Goal: Task Accomplishment & Management: Complete application form

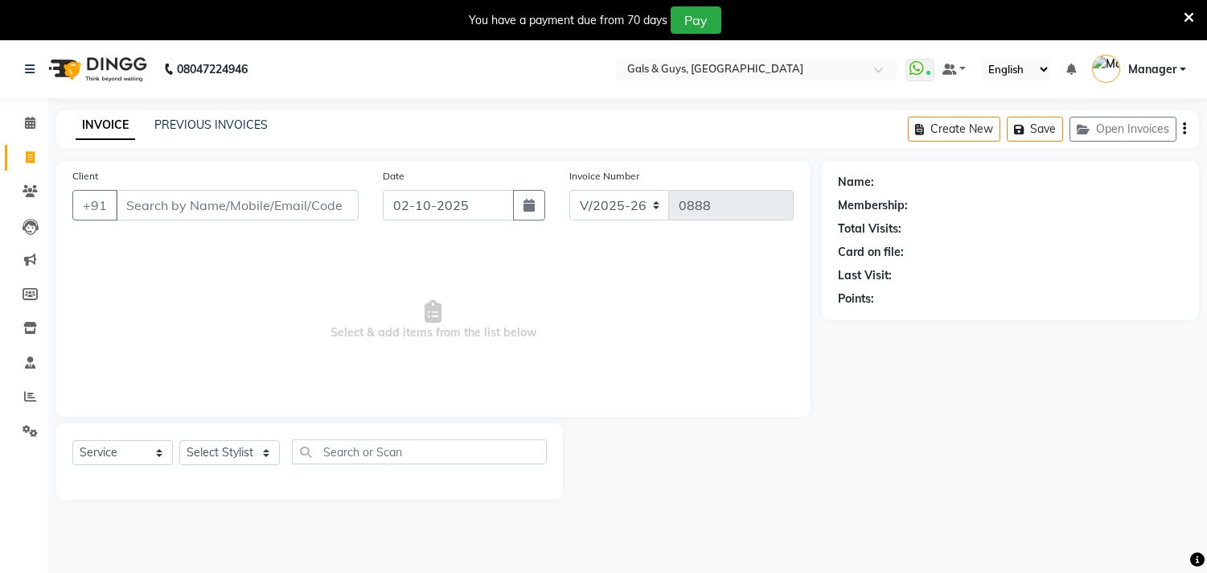
select select "7505"
select select "service"
click at [229, 125] on link "PREVIOUS INVOICES" at bounding box center [210, 124] width 113 height 14
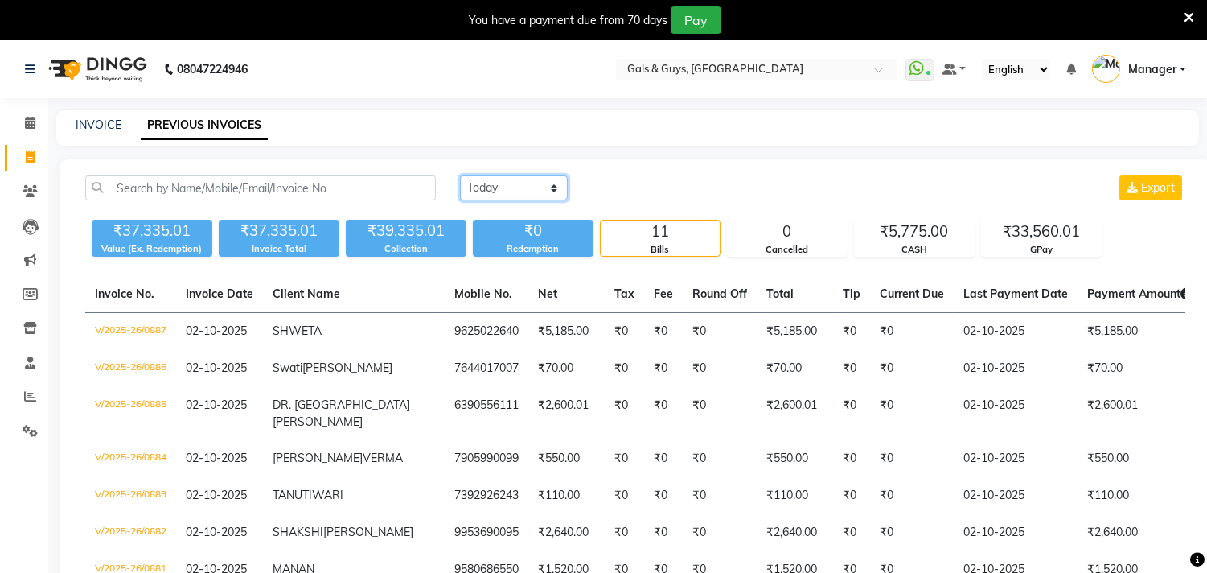
click at [539, 191] on select "Today Yesterday Custom Range" at bounding box center [514, 187] width 108 height 25
click at [86, 121] on link "INVOICE" at bounding box center [99, 124] width 46 height 14
select select "service"
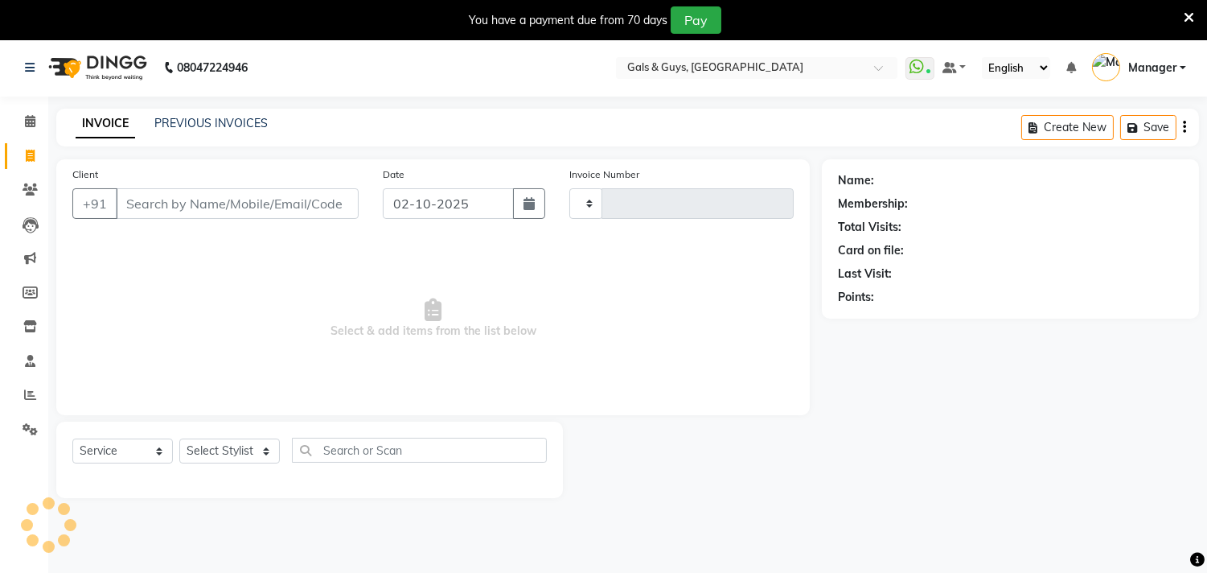
scroll to position [40, 0]
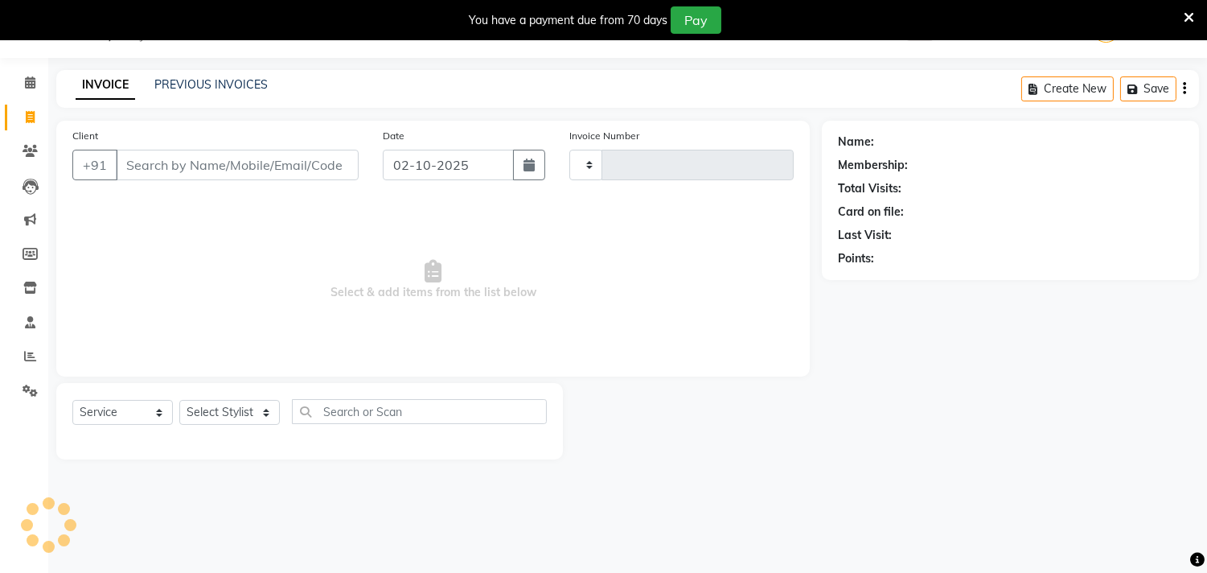
type input "0889"
select select "7505"
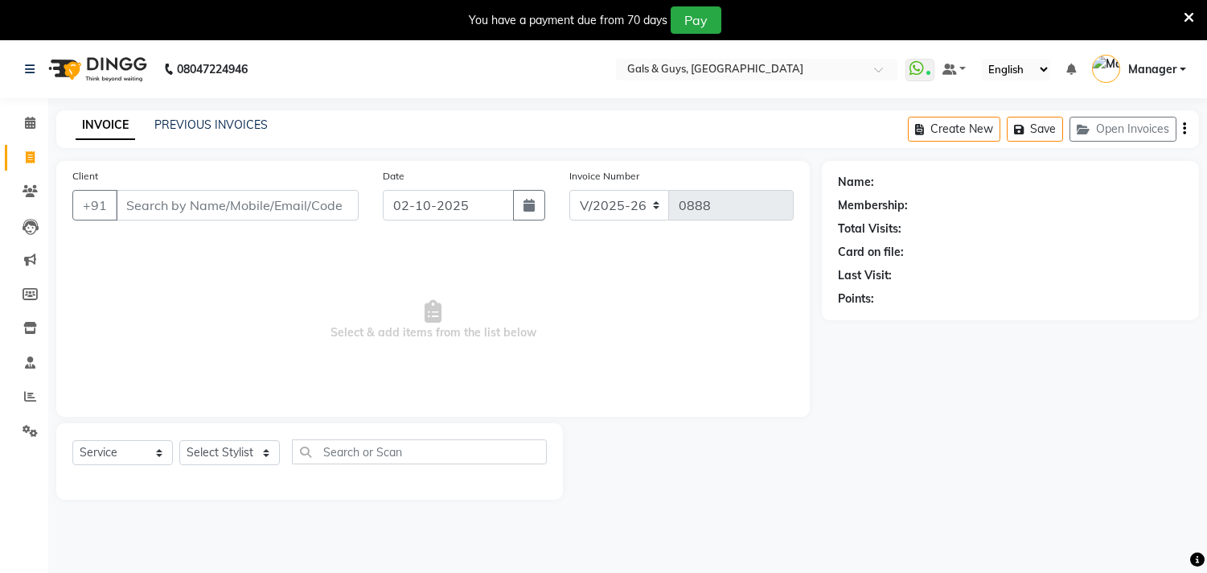
select select "7505"
select select "service"
click at [237, 456] on select "Select Stylist [PERSON_NAME] ADVANCE ALKA [PERSON_NAME] B-WAX KUNAL Manager MEM…" at bounding box center [229, 452] width 101 height 25
select select "66163"
click at [179, 441] on select "Select Stylist [PERSON_NAME] ADVANCE ALKA [PERSON_NAME] B-WAX KUNAL Manager MEM…" at bounding box center [229, 452] width 101 height 25
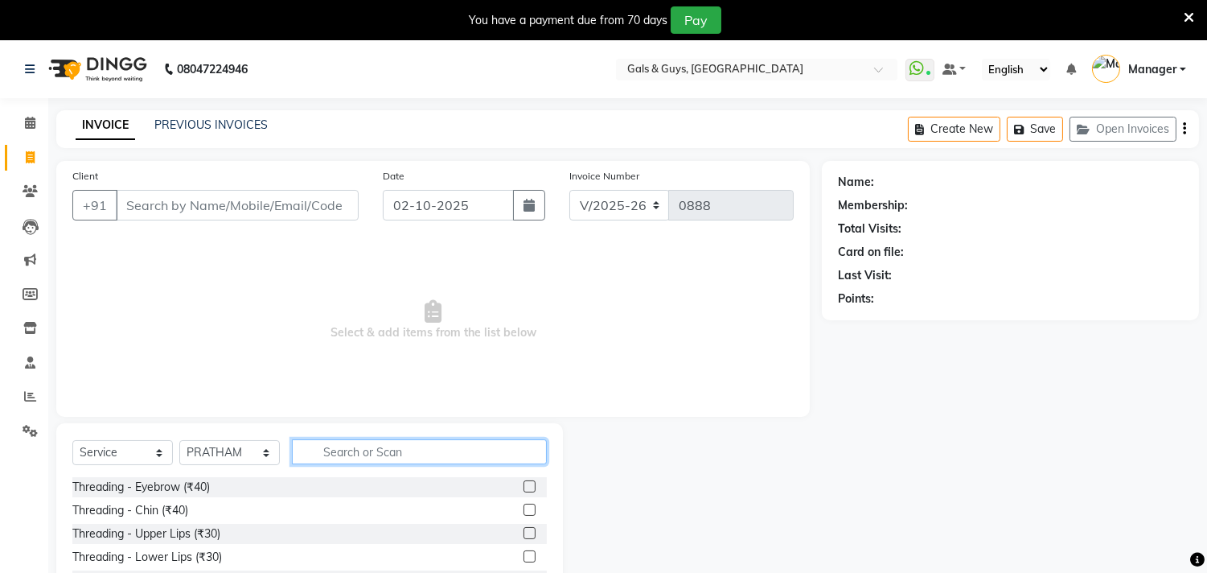
click at [396, 455] on input "text" at bounding box center [419, 451] width 255 height 25
type input "cut"
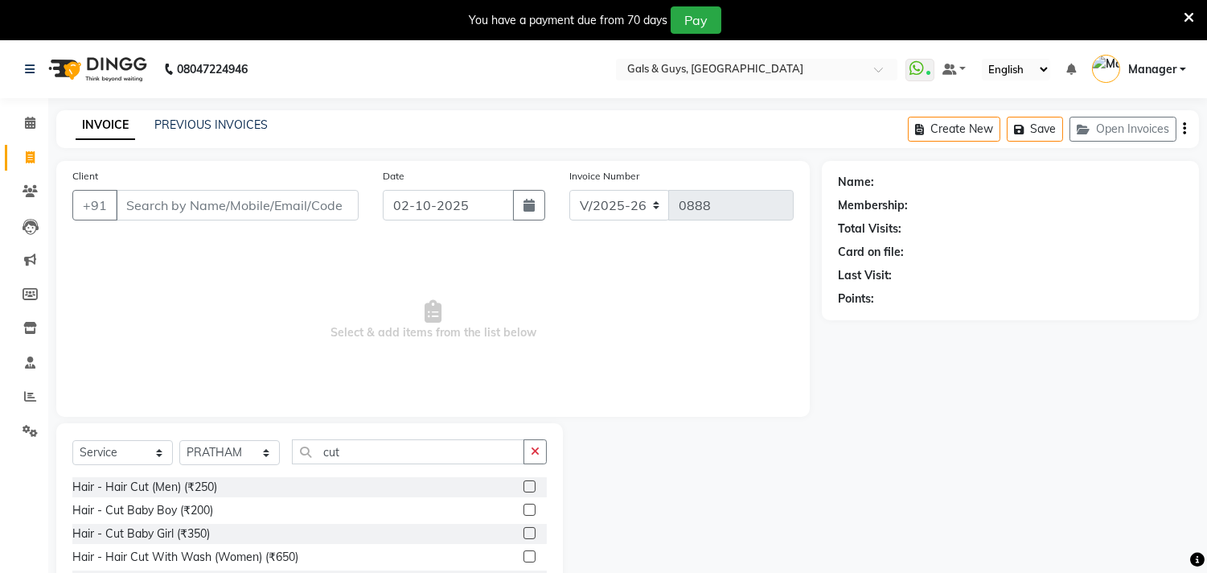
click at [523, 485] on label at bounding box center [529, 486] width 12 height 12
click at [523, 485] on input "checkbox" at bounding box center [528, 487] width 10 height 10
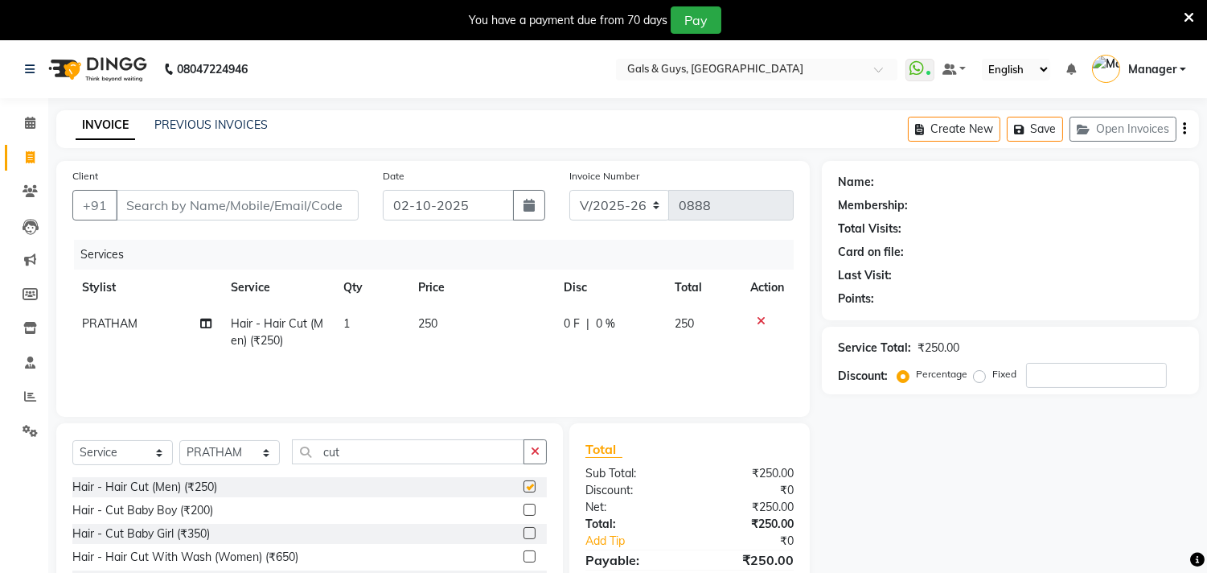
checkbox input "false"
click at [190, 203] on input "Client" at bounding box center [237, 205] width 243 height 31
click at [212, 215] on input "Client" at bounding box center [237, 205] width 243 height 31
type input "7"
type input "0"
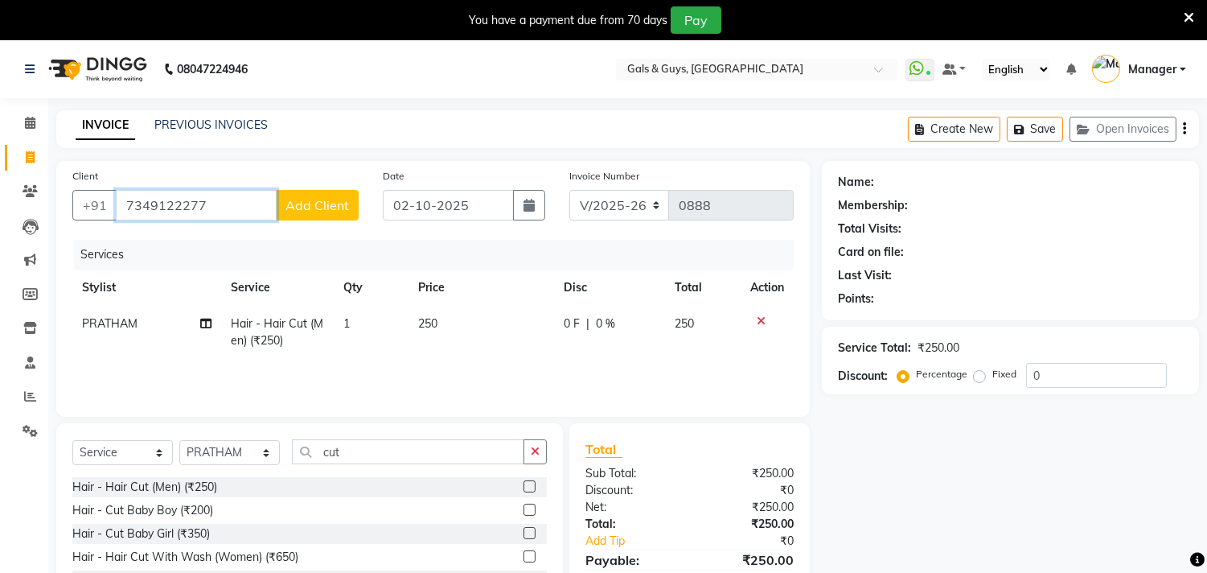
type input "7349122277"
click at [331, 210] on span "Add Client" at bounding box center [317, 205] width 64 height 16
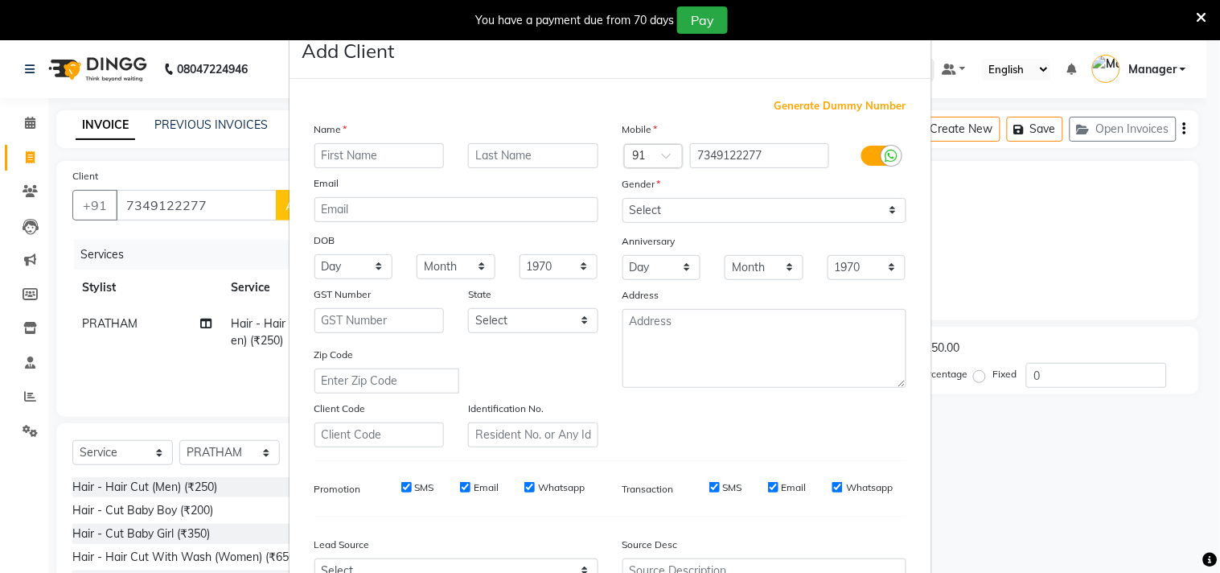
click at [359, 161] on input "text" at bounding box center [379, 155] width 130 height 25
type input "r"
type input "ROHAN"
click at [713, 207] on select "Select [DEMOGRAPHIC_DATA] [DEMOGRAPHIC_DATA] Other Prefer Not To Say" at bounding box center [764, 210] width 284 height 25
select select "[DEMOGRAPHIC_DATA]"
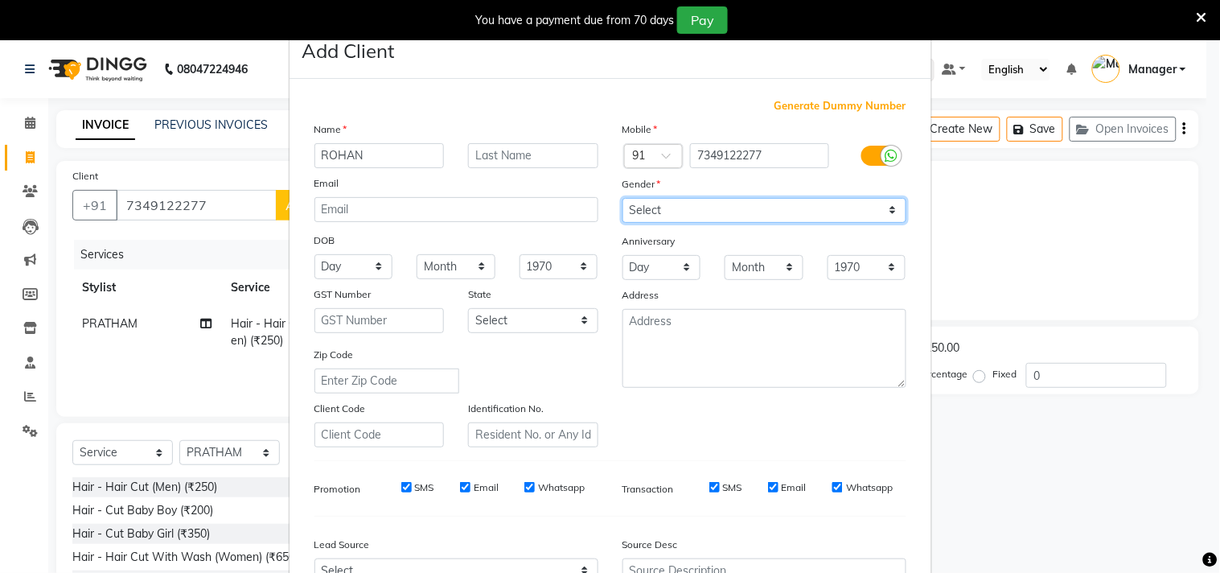
click at [622, 198] on select "Select [DEMOGRAPHIC_DATA] [DEMOGRAPHIC_DATA] Other Prefer Not To Say" at bounding box center [764, 210] width 284 height 25
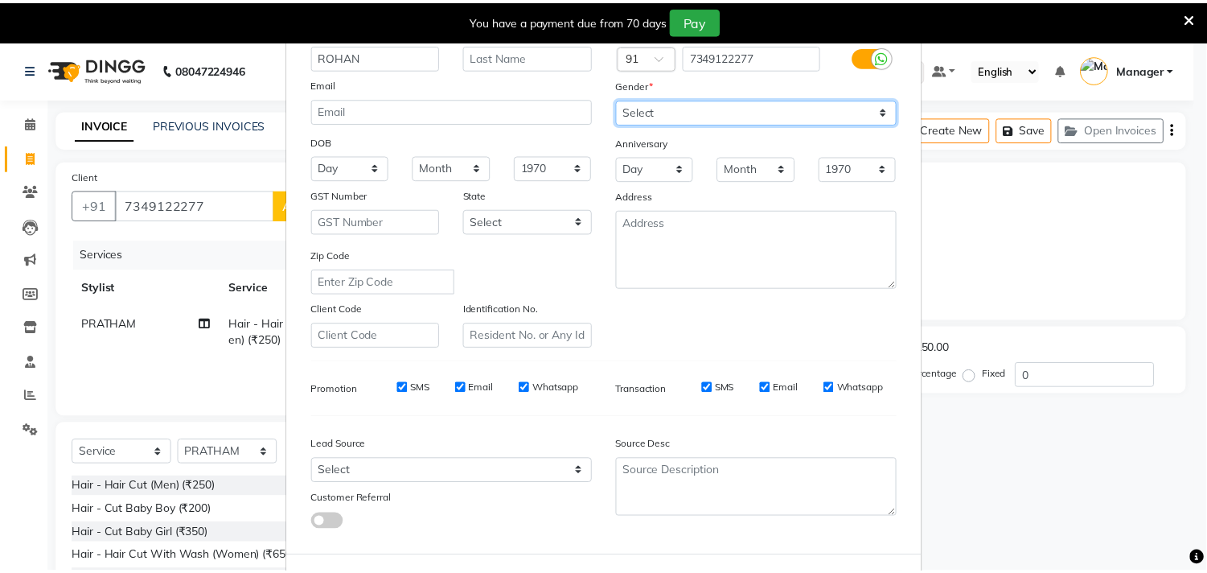
scroll to position [170, 0]
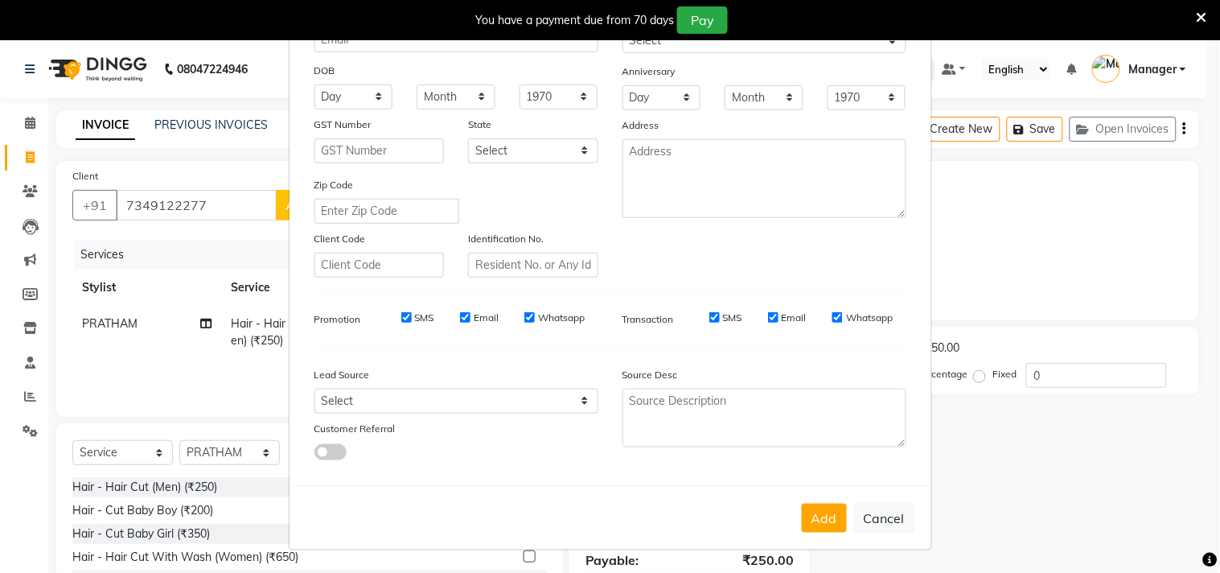
click at [815, 518] on button "Add" at bounding box center [824, 517] width 45 height 29
select select
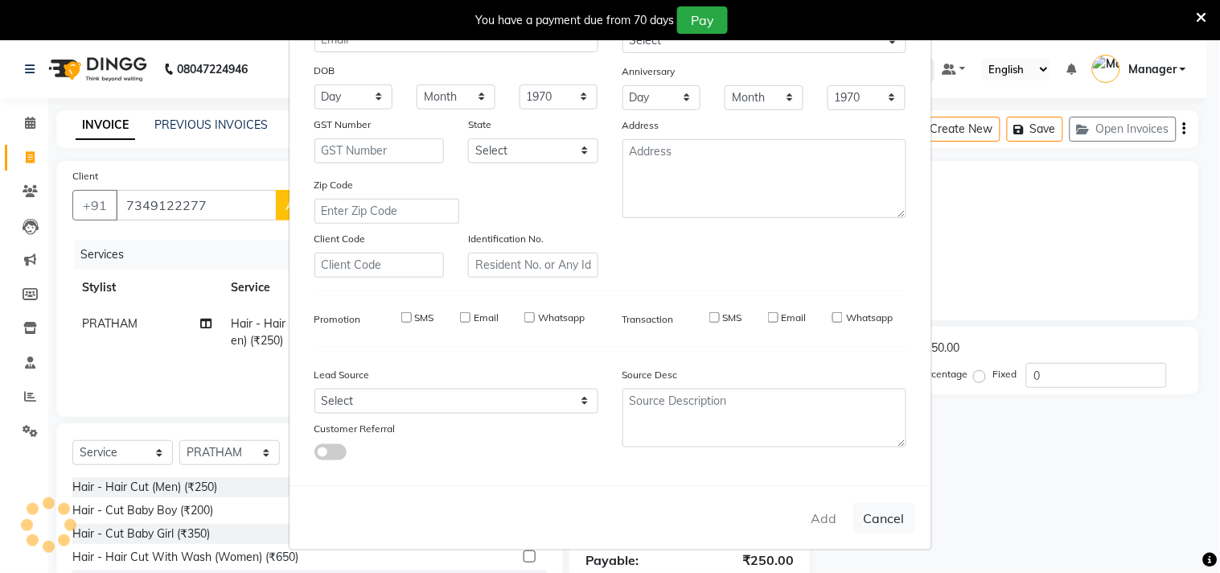
select select
checkbox input "false"
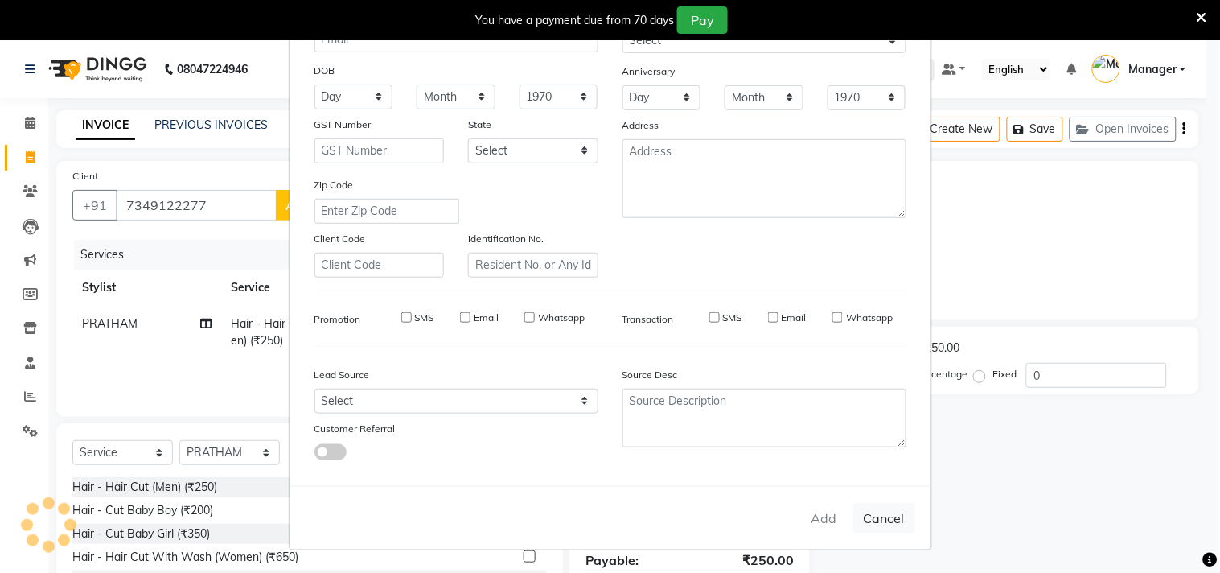
checkbox input "false"
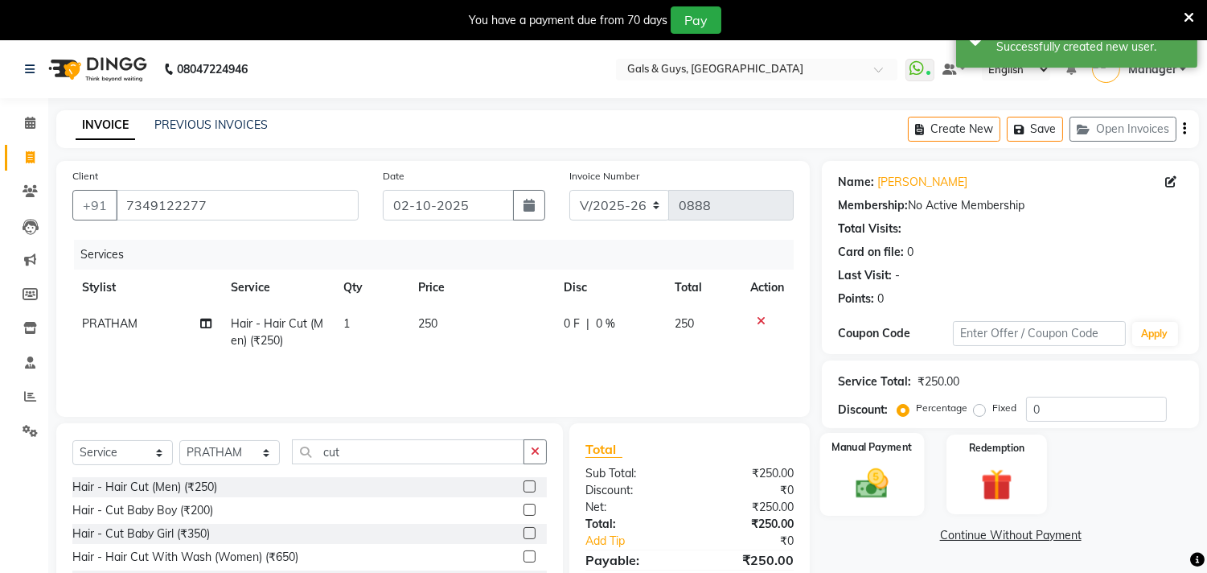
click at [873, 504] on div "Manual Payment" at bounding box center [872, 474] width 105 height 82
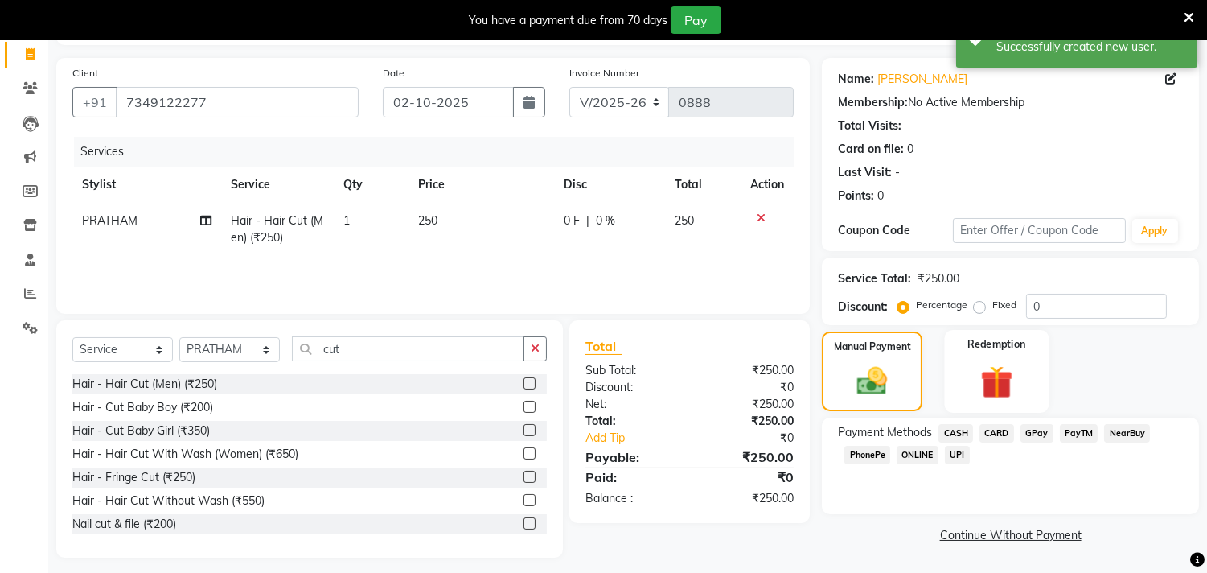
scroll to position [111, 0]
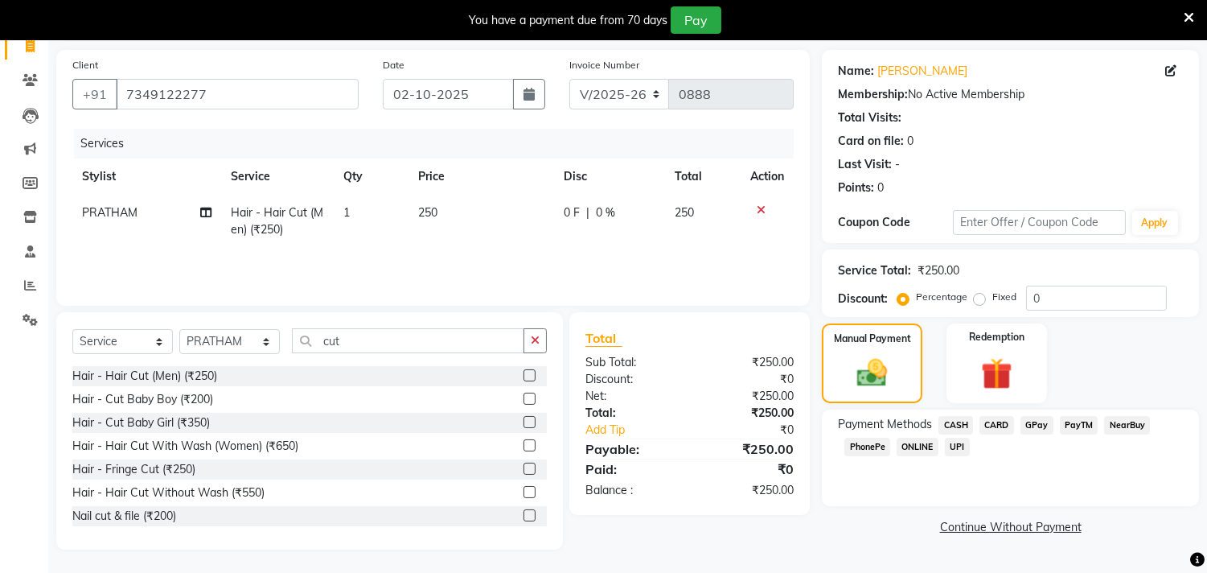
click at [1040, 420] on span "GPay" at bounding box center [1036, 425] width 33 height 18
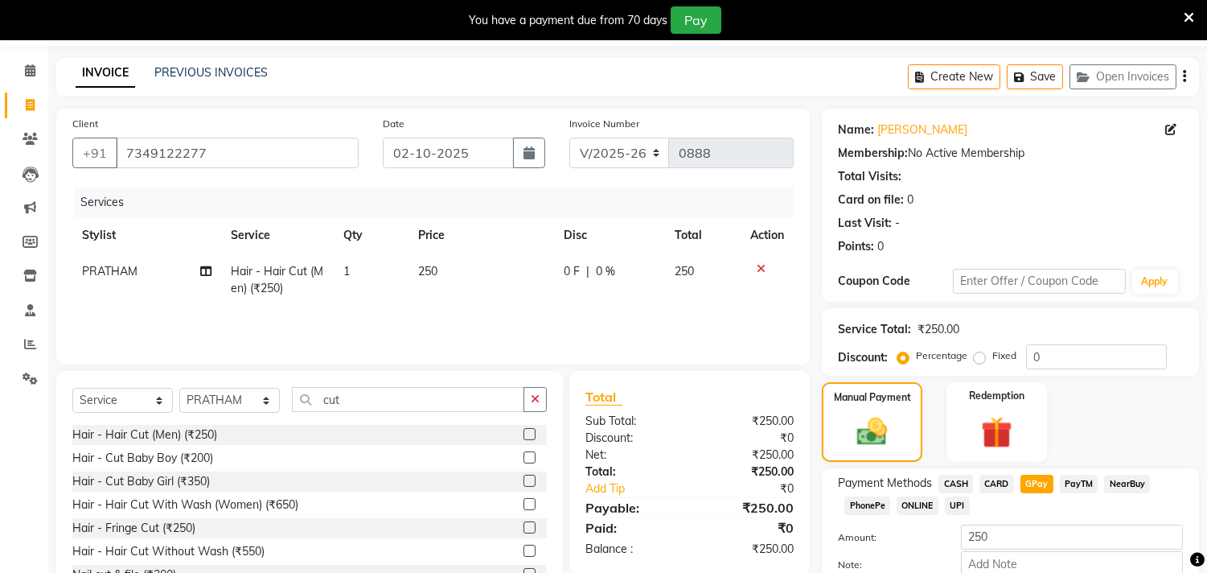
scroll to position [146, 0]
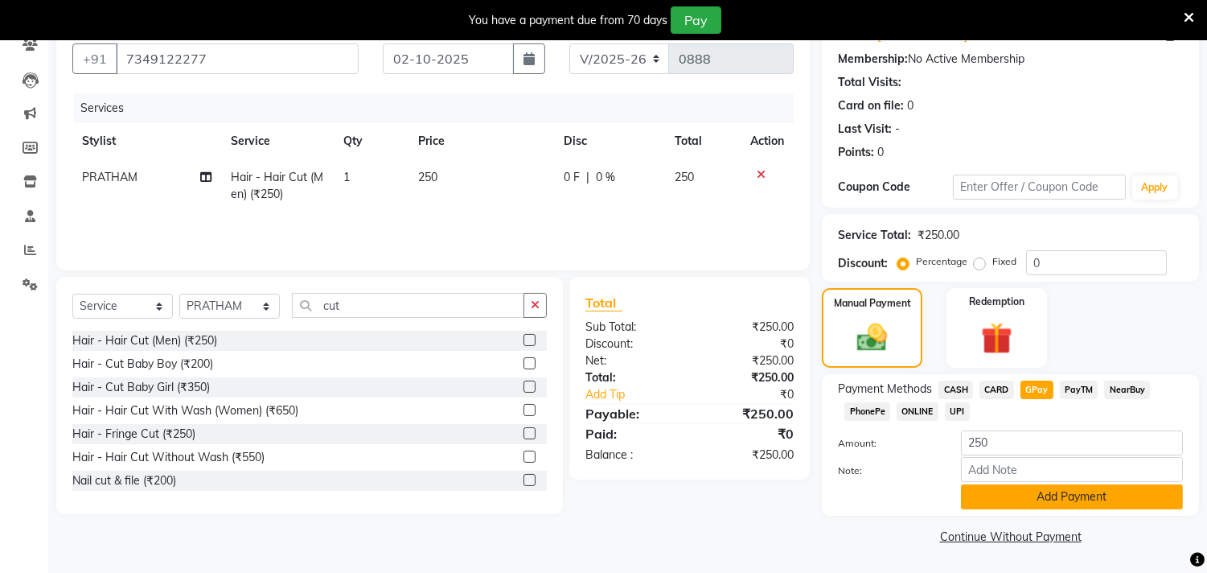
click at [1033, 501] on button "Add Payment" at bounding box center [1072, 496] width 222 height 25
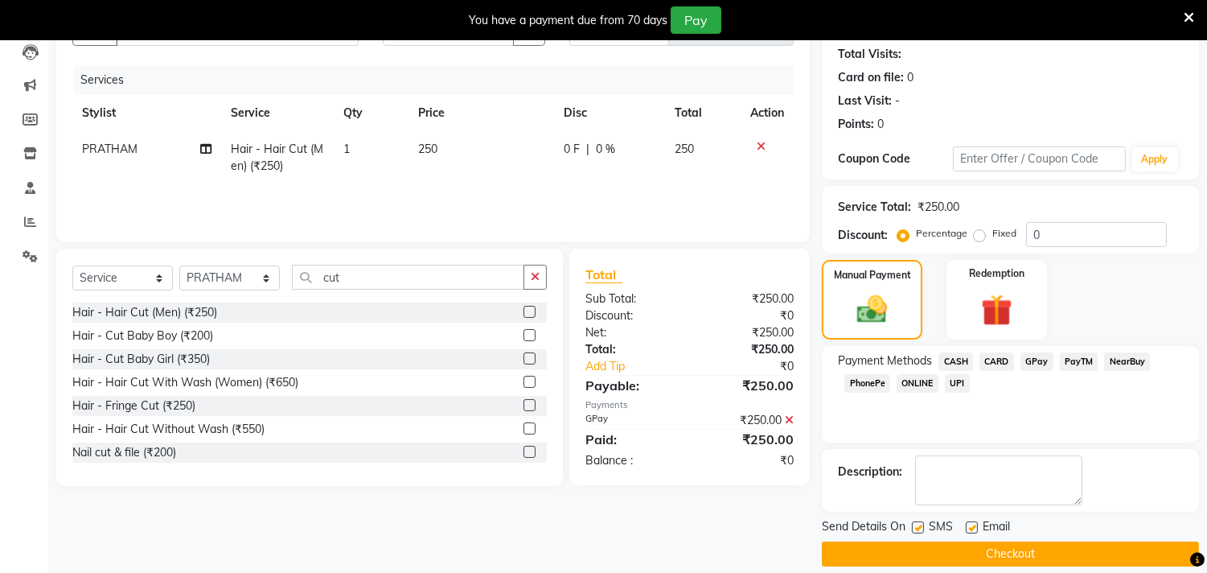
scroll to position [191, 0]
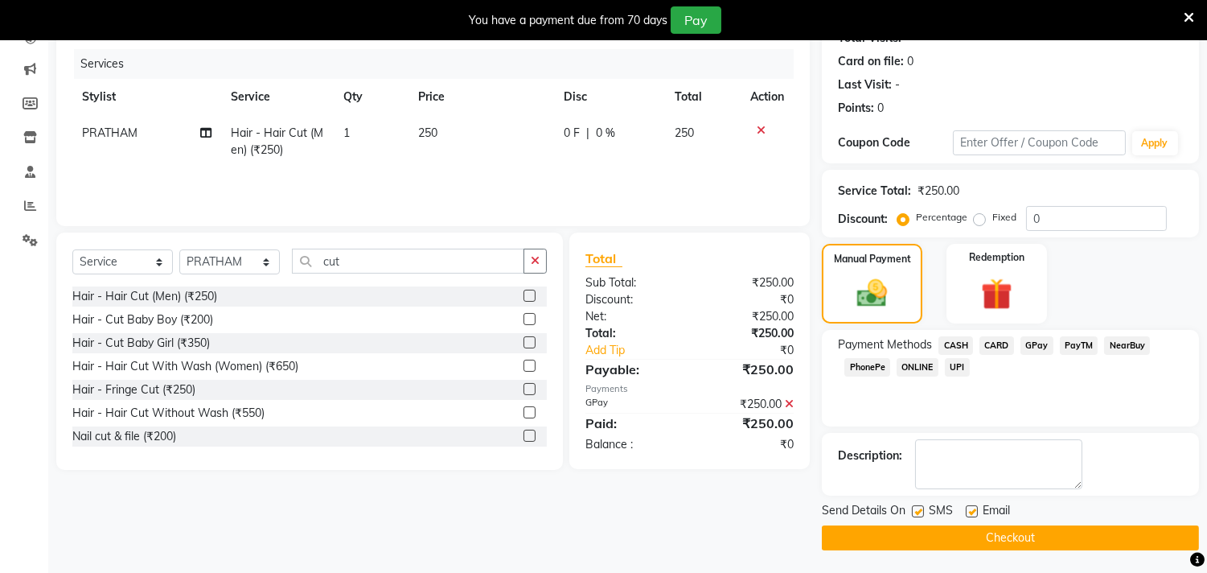
click at [1008, 528] on button "Checkout" at bounding box center [1010, 537] width 377 height 25
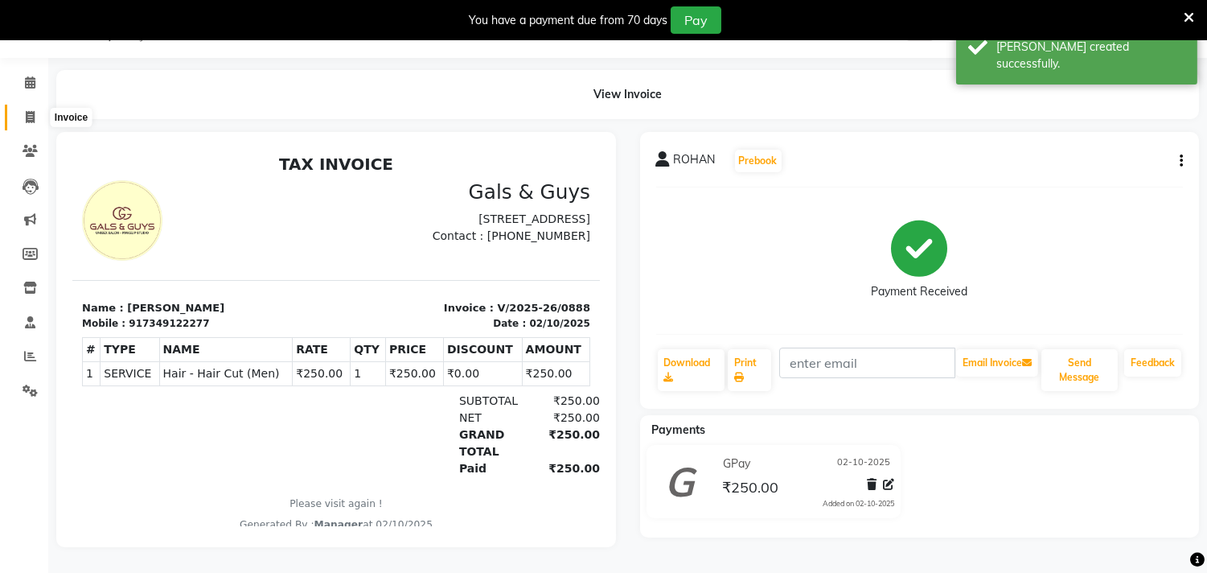
click at [18, 109] on span at bounding box center [30, 118] width 28 height 18
select select "7505"
select select "service"
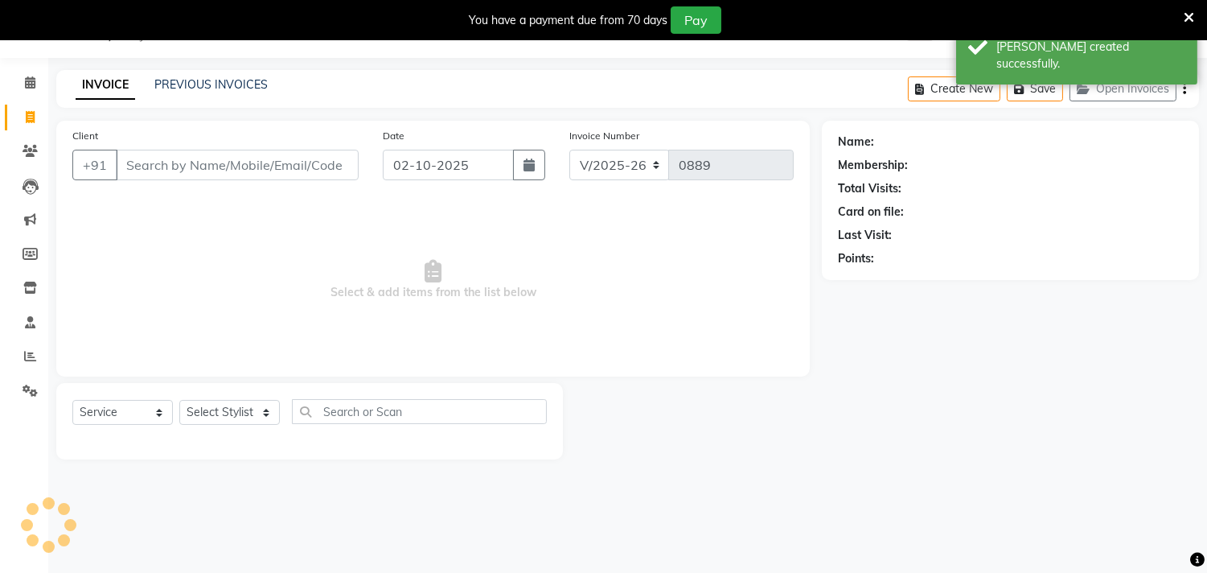
scroll to position [40, 0]
click at [209, 84] on link "PREVIOUS INVOICES" at bounding box center [210, 84] width 113 height 14
